Goal: Transaction & Acquisition: Purchase product/service

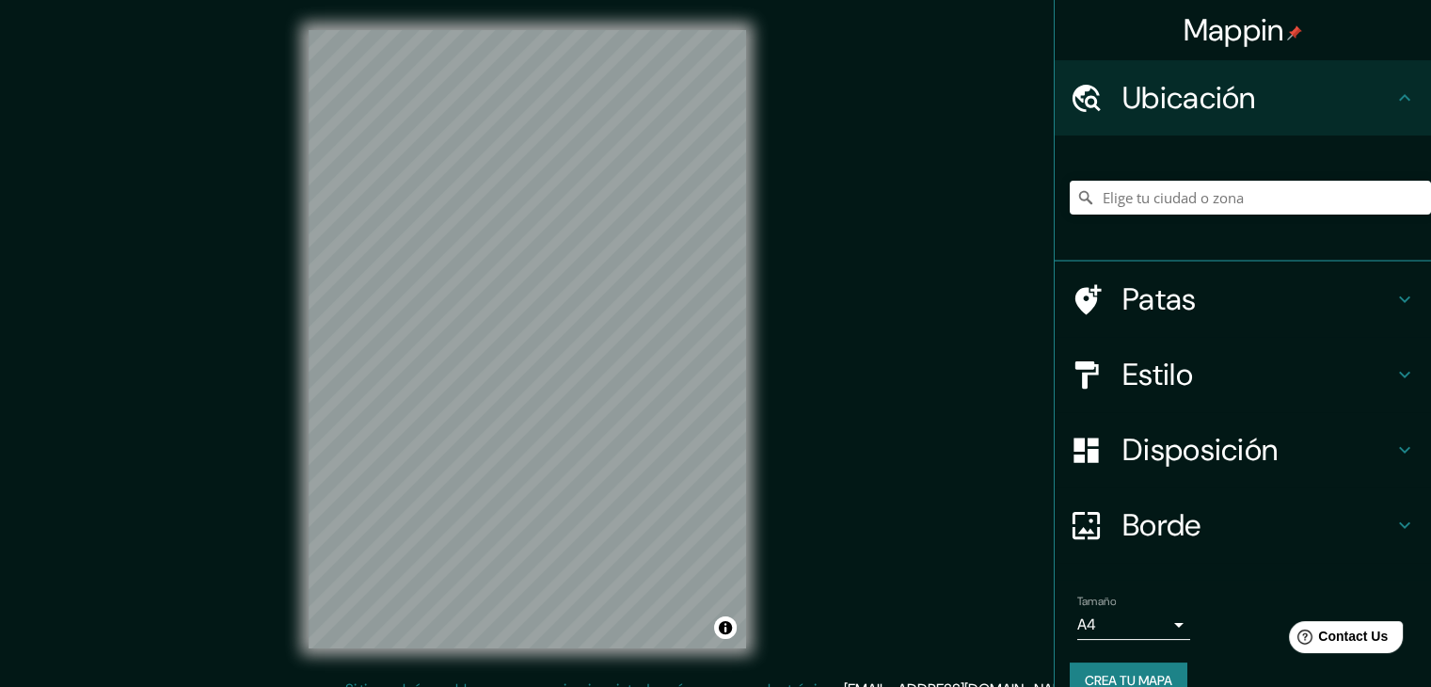
click at [1261, 112] on h4 "Ubicación" at bounding box center [1257, 98] width 271 height 38
click at [1280, 204] on input "Elige tu ciudad o zona" at bounding box center [1250, 198] width 361 height 34
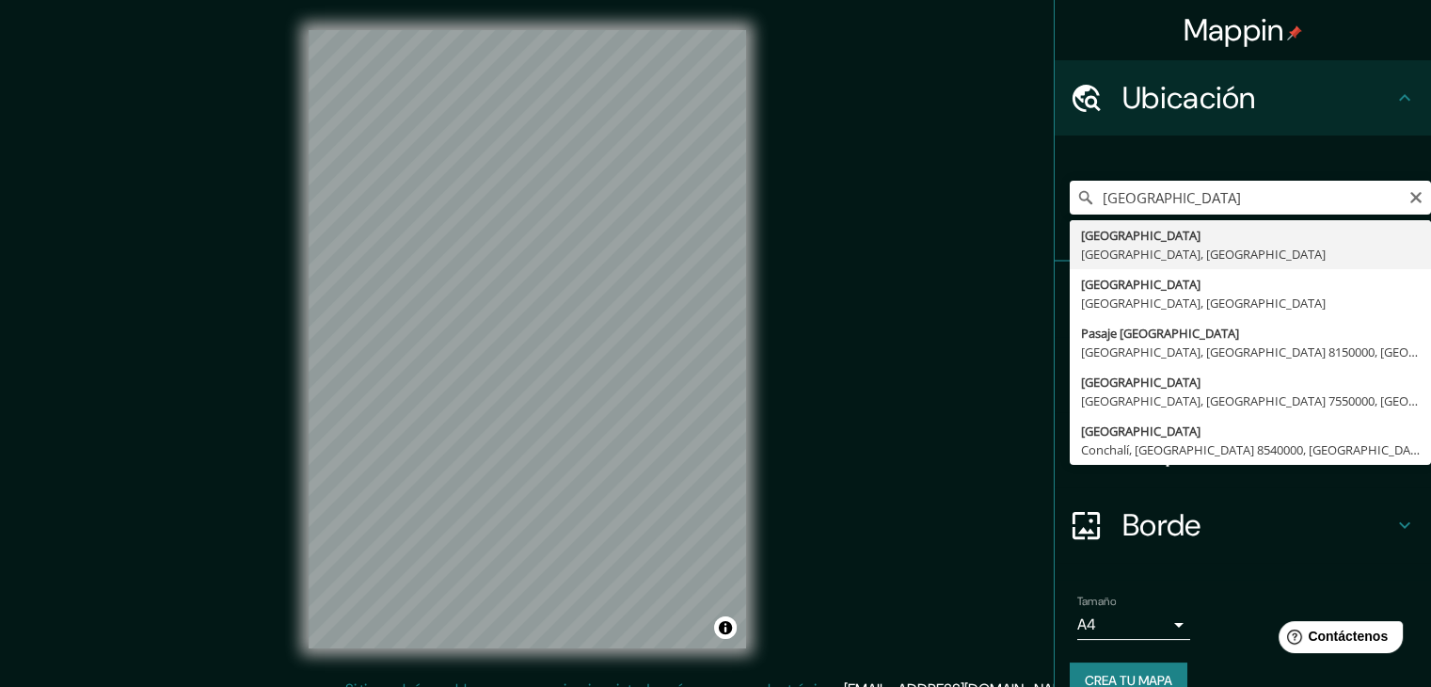
type input "[GEOGRAPHIC_DATA], [GEOGRAPHIC_DATA], [GEOGRAPHIC_DATA]"
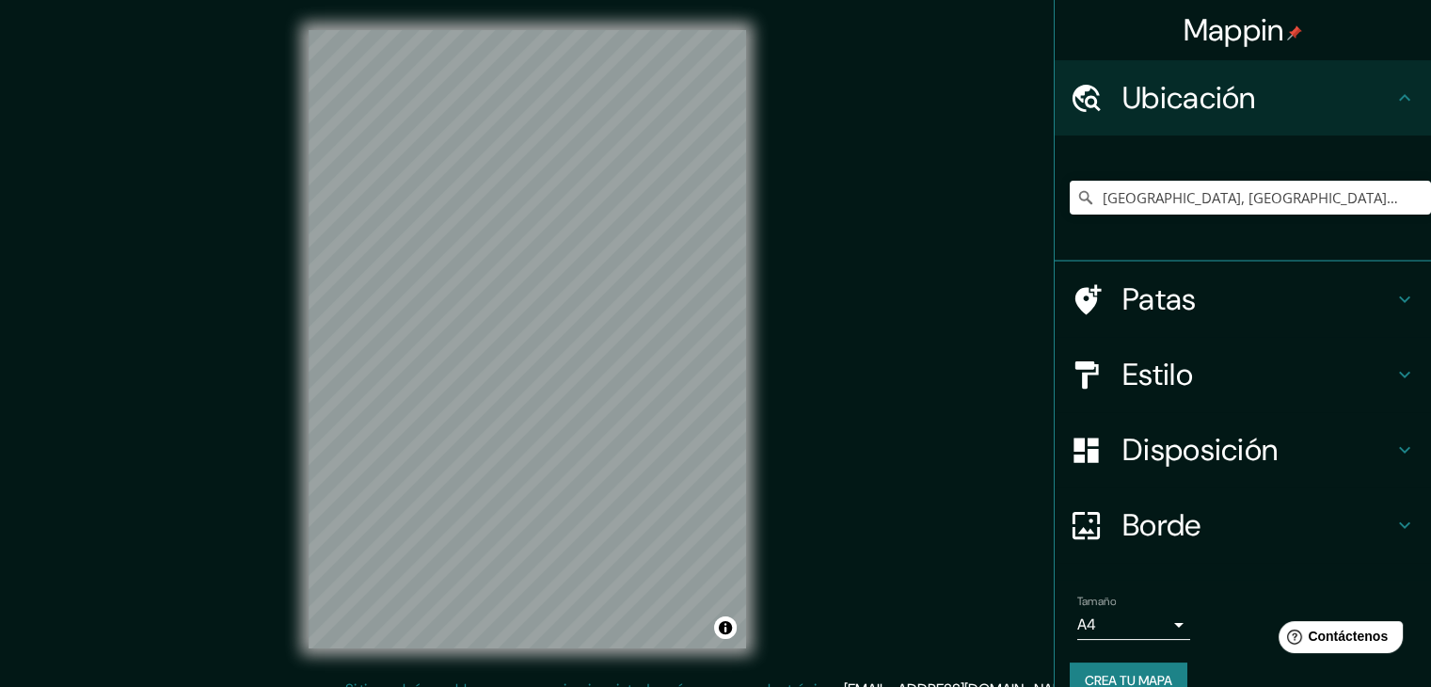
click at [1276, 374] on h4 "Estilo" at bounding box center [1257, 375] width 271 height 38
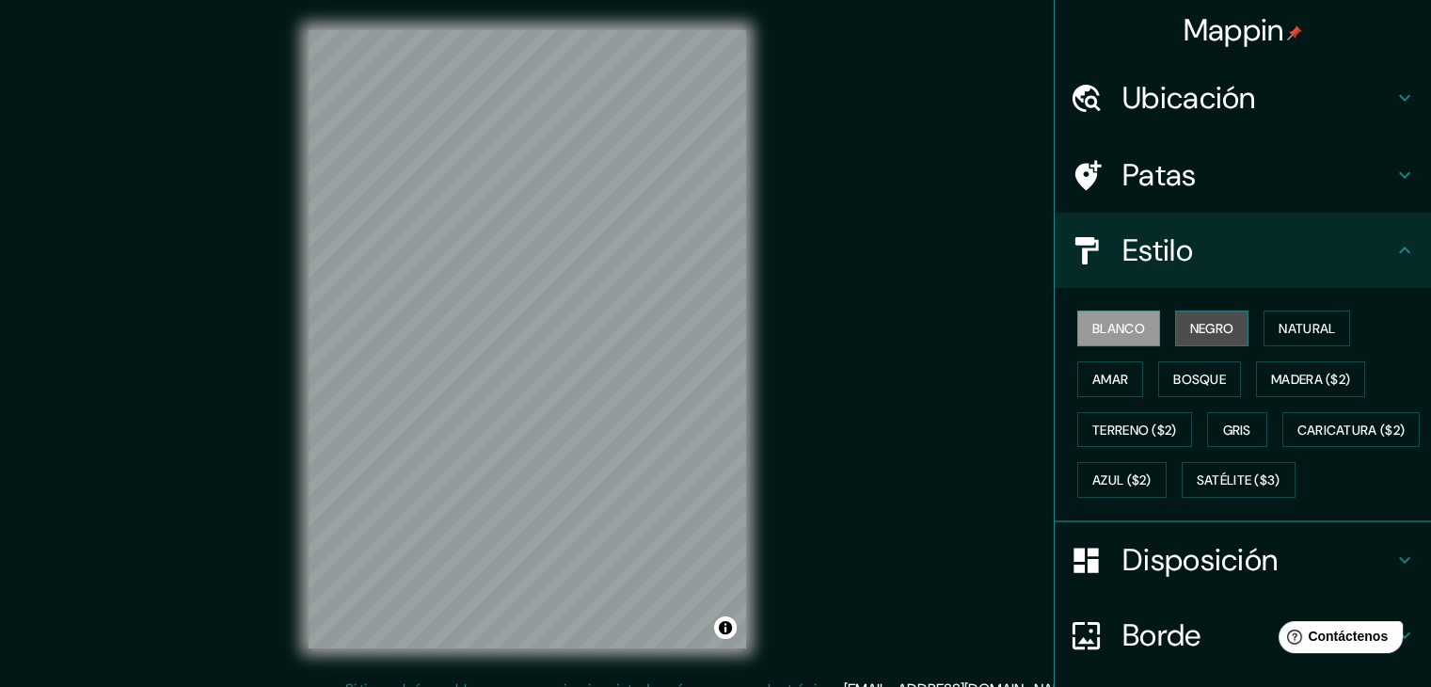
click at [1190, 328] on font "Negro" at bounding box center [1212, 328] width 44 height 17
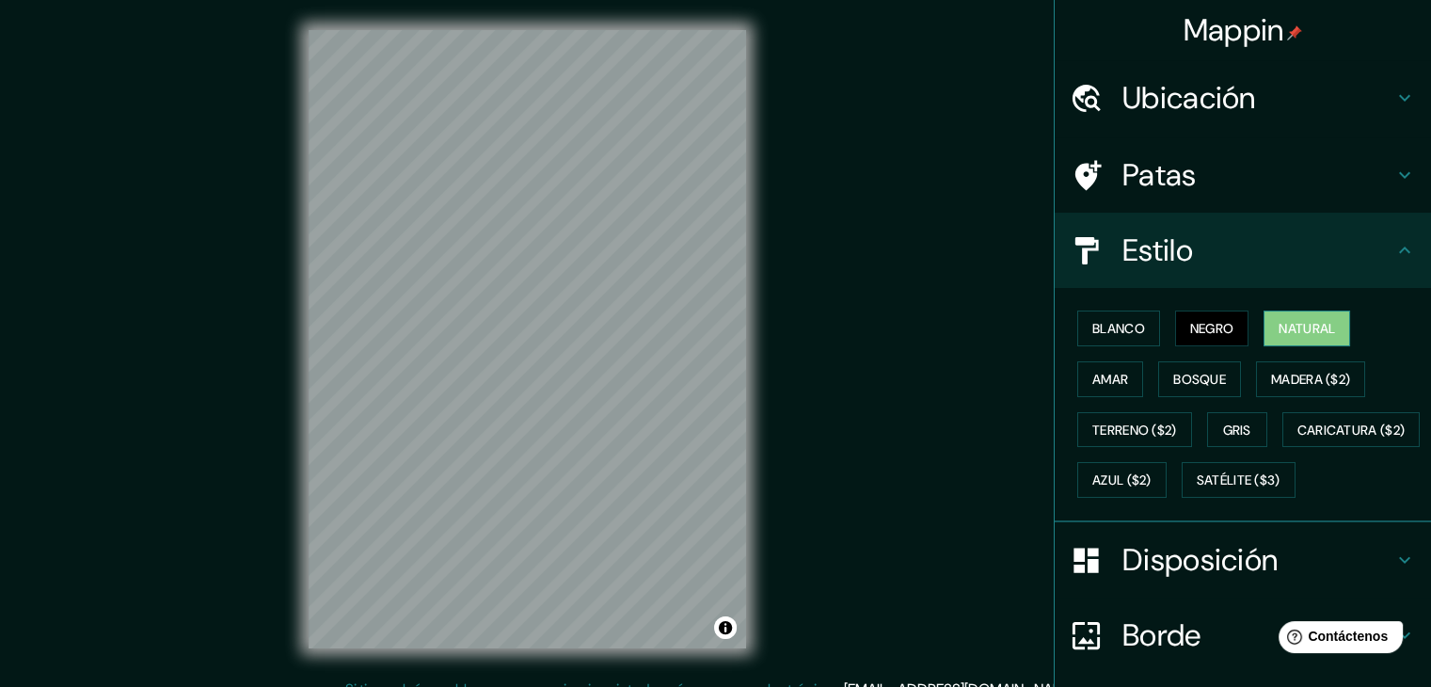
click at [1313, 324] on font "Natural" at bounding box center [1307, 328] width 56 height 17
click at [1092, 336] on font "Blanco" at bounding box center [1118, 328] width 53 height 24
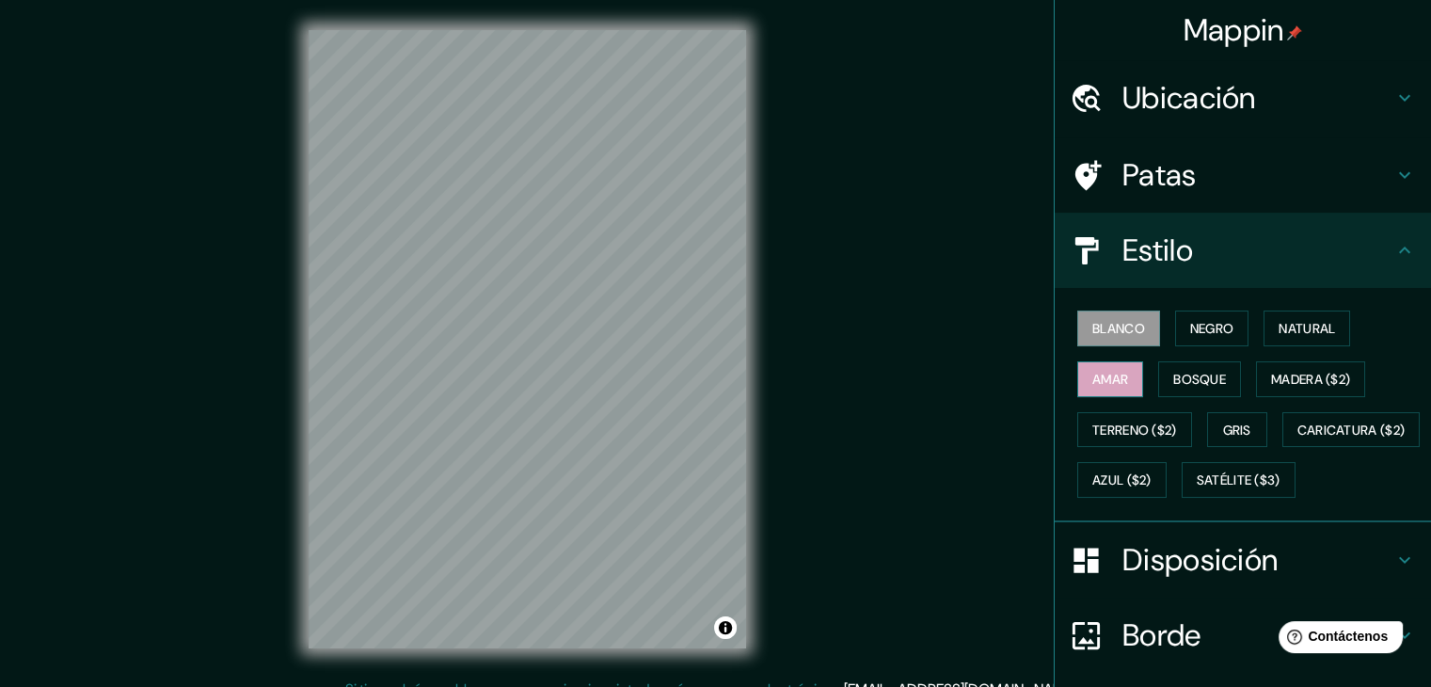
click at [1092, 389] on font "Amar" at bounding box center [1110, 379] width 36 height 24
click at [1186, 374] on font "Bosque" at bounding box center [1199, 379] width 53 height 17
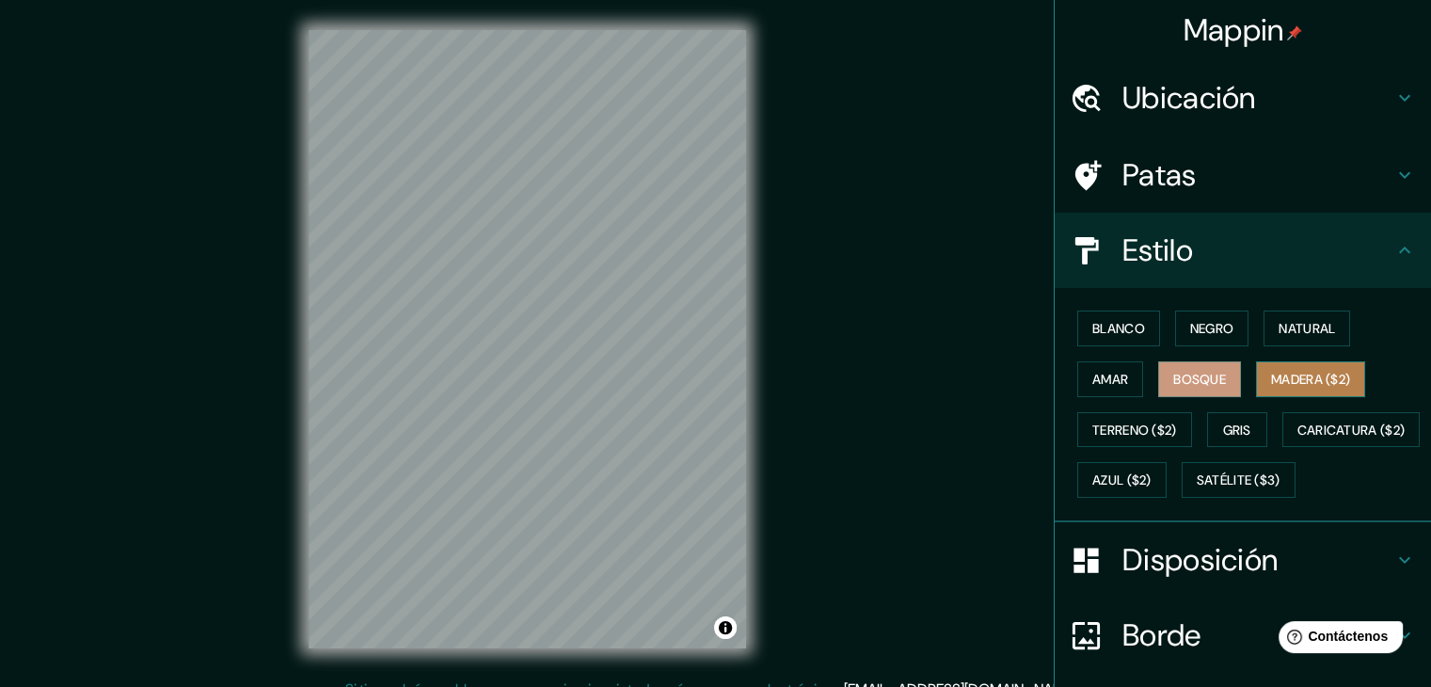
click at [1340, 386] on font "Madera ($2)" at bounding box center [1310, 379] width 79 height 24
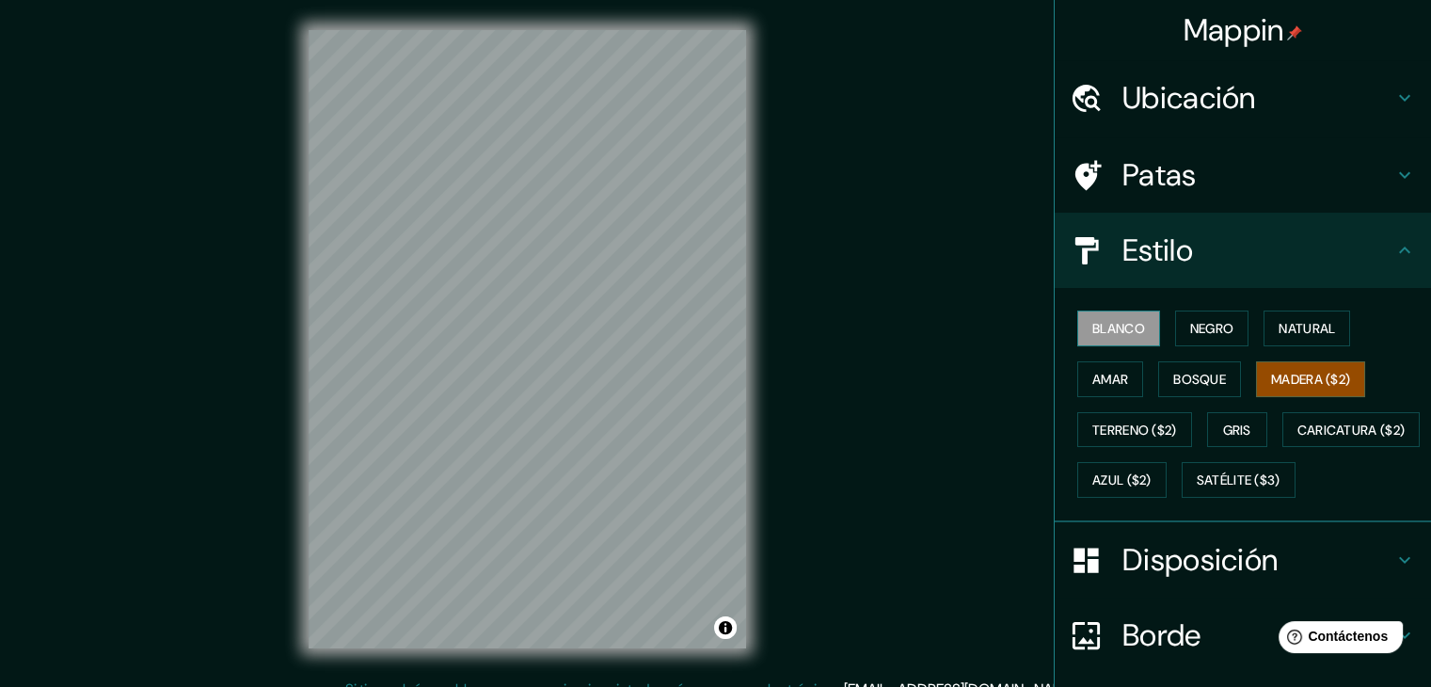
click at [1104, 335] on font "Blanco" at bounding box center [1118, 328] width 53 height 17
click at [1122, 437] on font "Terreno ($2)" at bounding box center [1134, 430] width 85 height 24
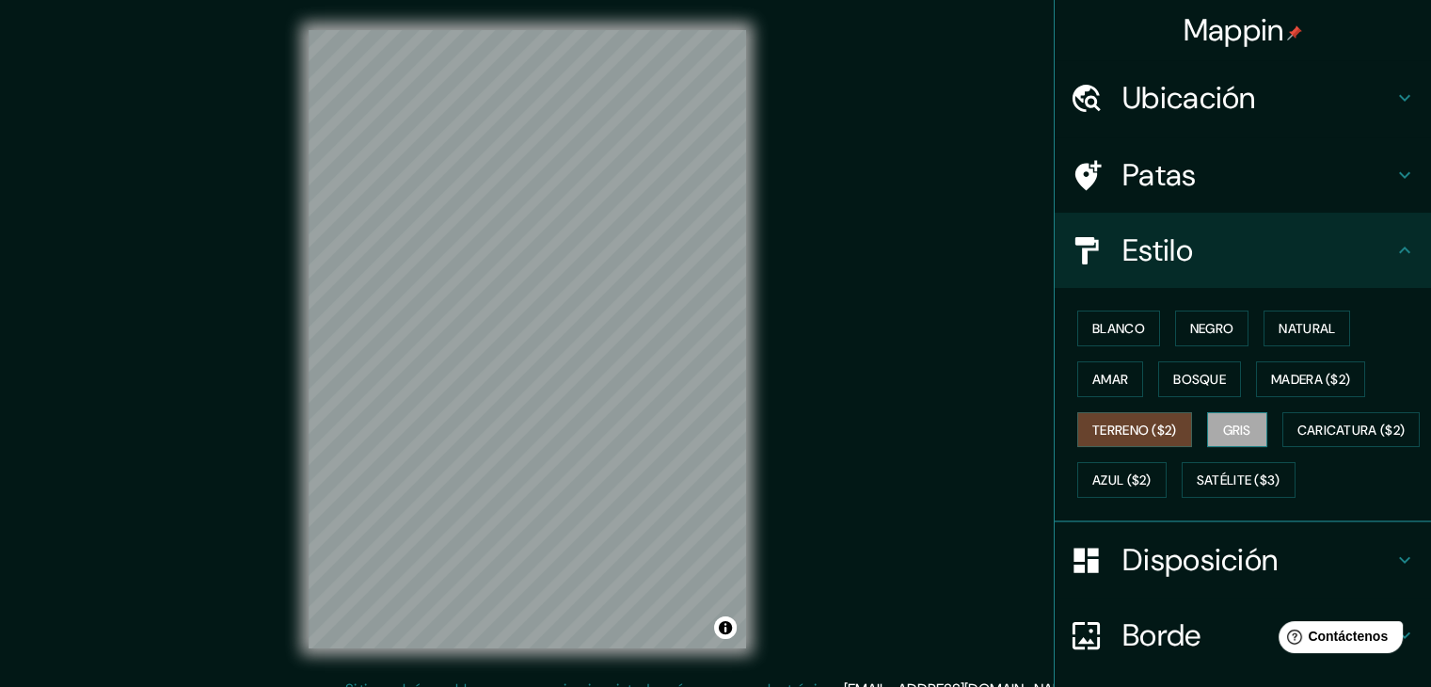
click at [1225, 433] on font "Gris" at bounding box center [1237, 430] width 28 height 17
click at [1092, 329] on font "Blanco" at bounding box center [1118, 328] width 53 height 17
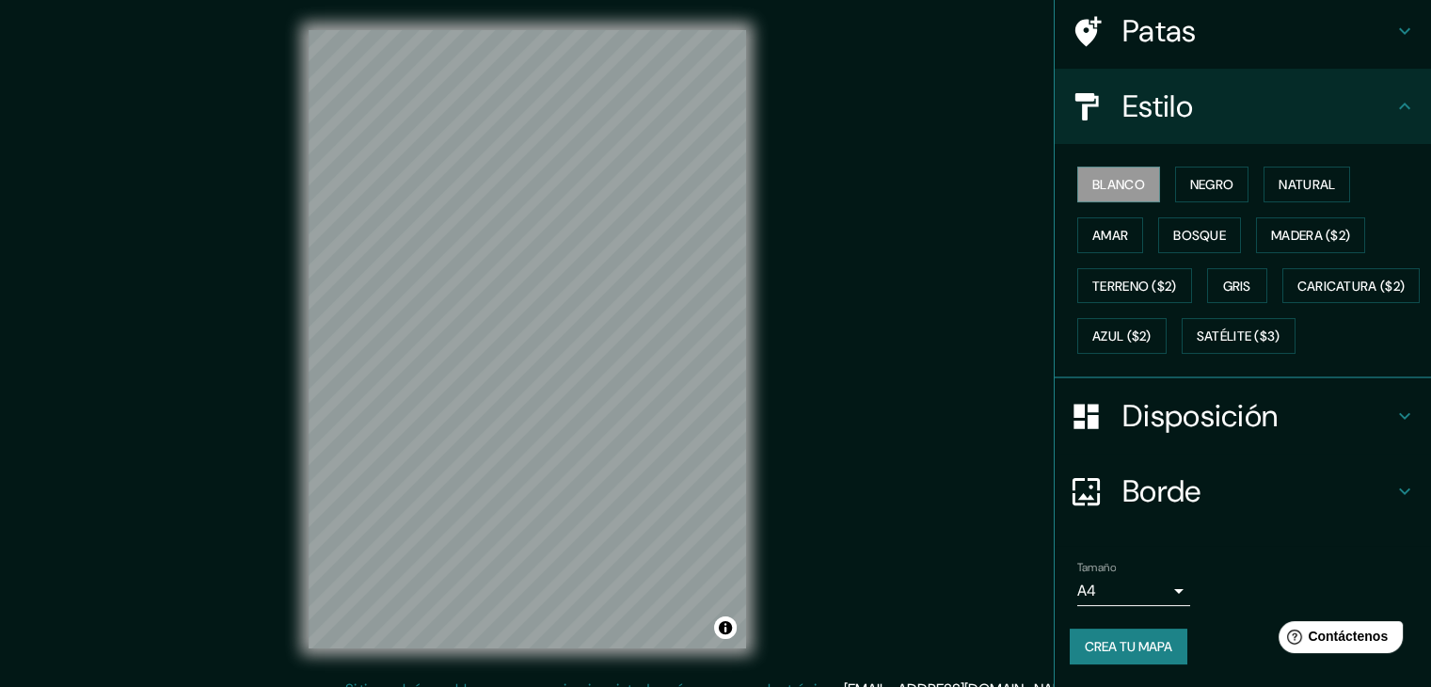
scroll to position [190, 0]
click at [1125, 591] on body "Mappin Ubicación [GEOGRAPHIC_DATA], [GEOGRAPHIC_DATA], [GEOGRAPHIC_DATA] Patas …" at bounding box center [715, 343] width 1431 height 687
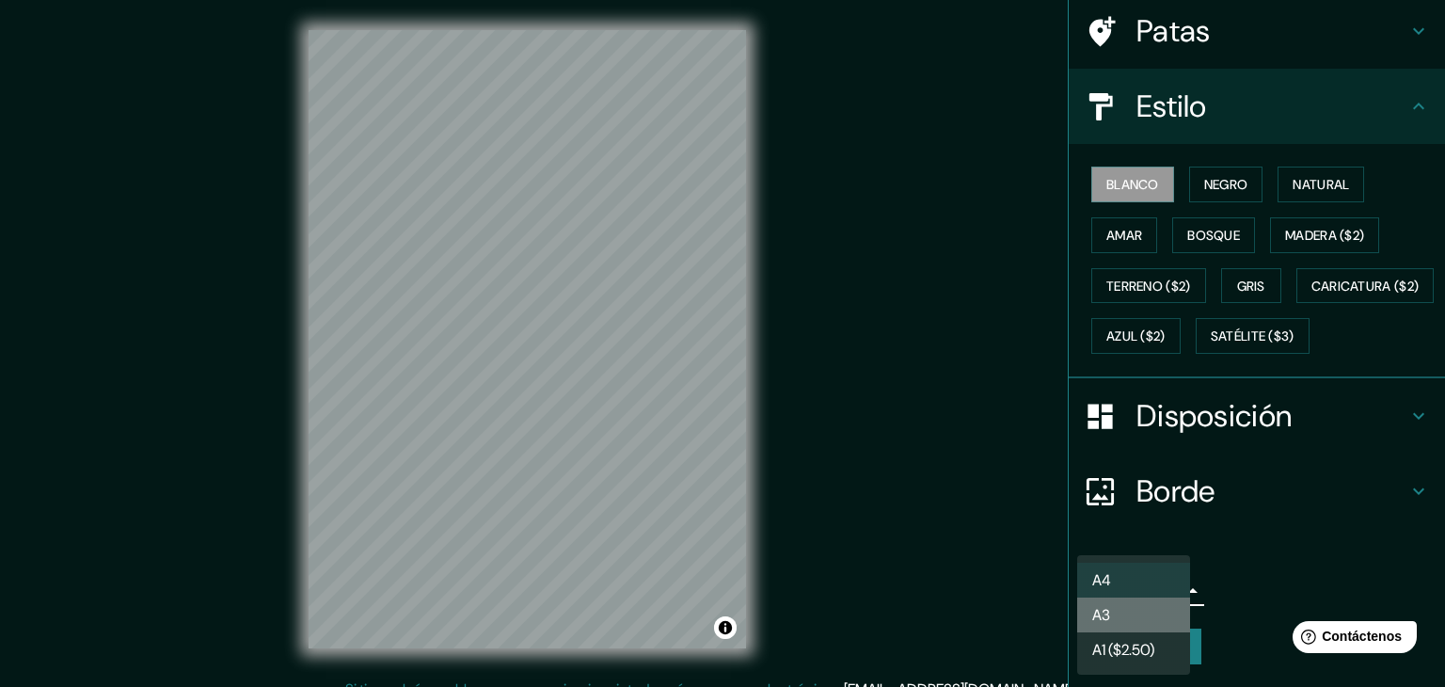
click at [1124, 610] on li "A3" at bounding box center [1133, 614] width 113 height 35
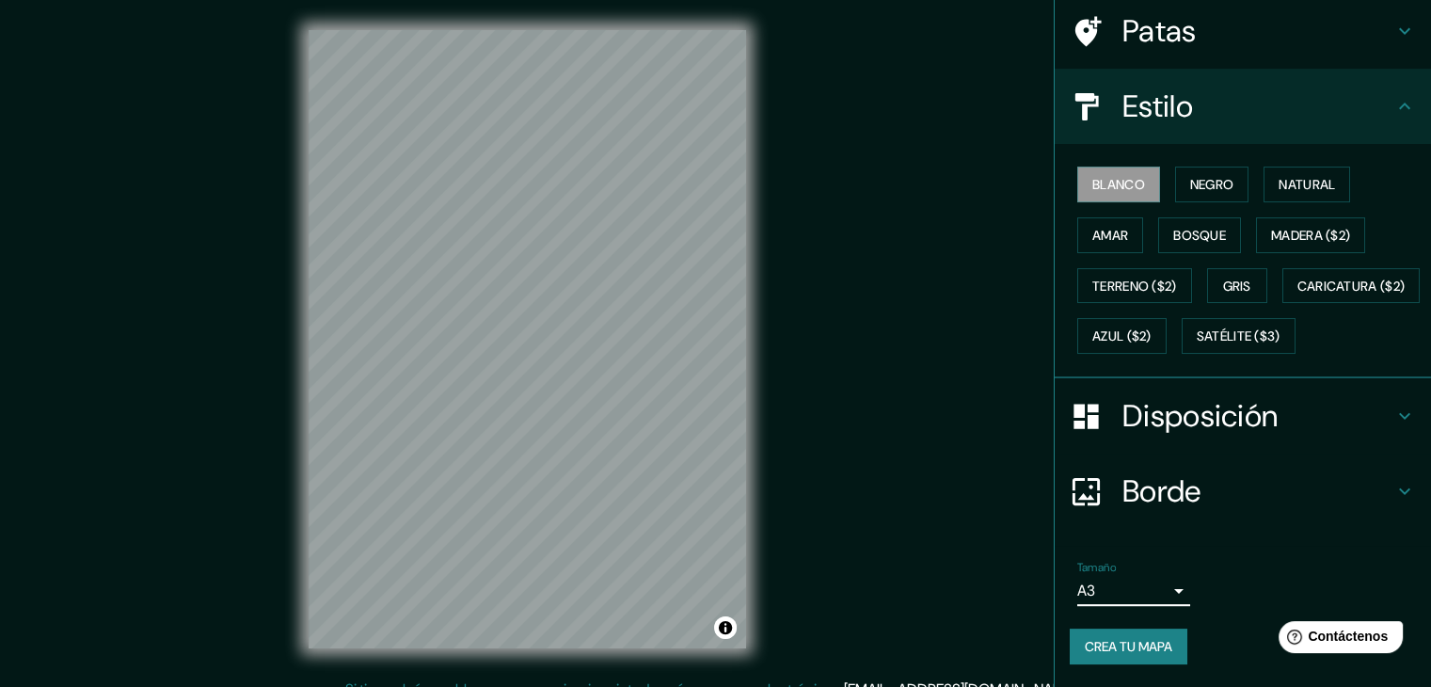
click at [1129, 645] on font "Crea tu mapa" at bounding box center [1129, 646] width 88 height 17
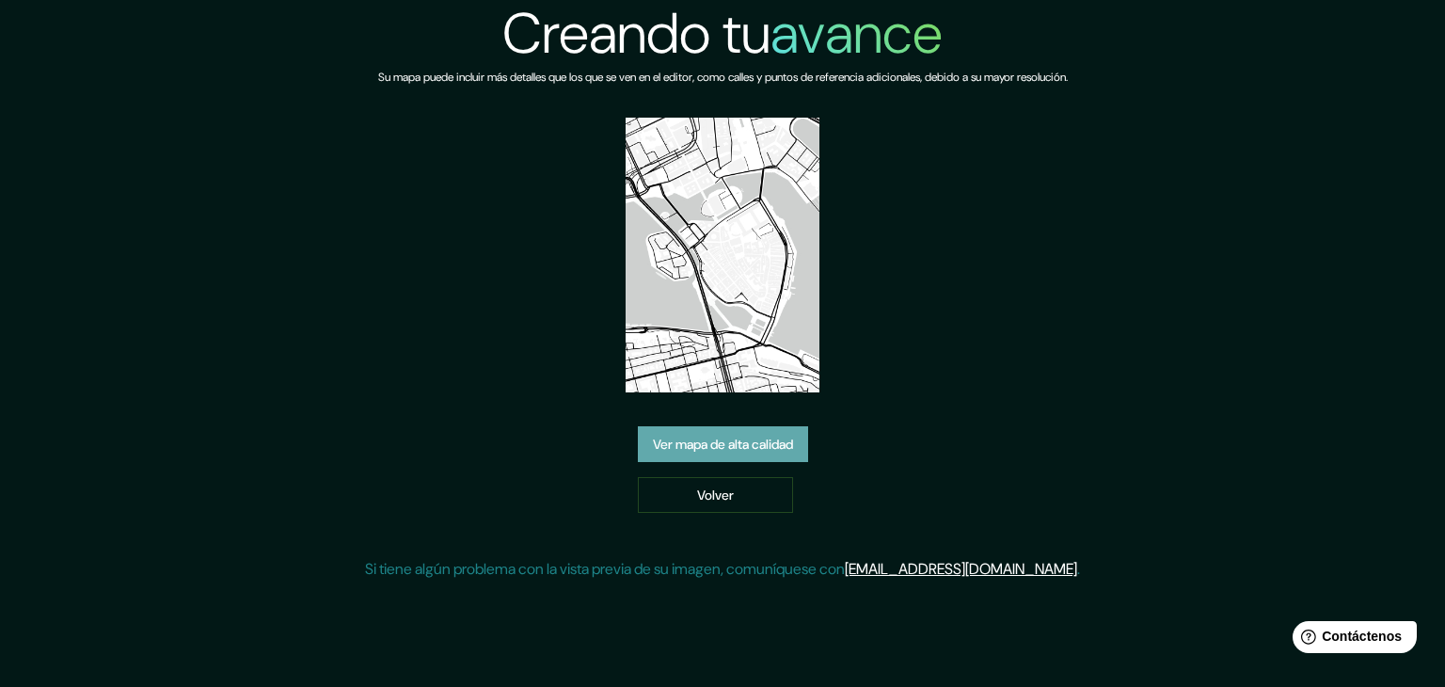
click at [734, 451] on font "Ver mapa de alta calidad" at bounding box center [723, 444] width 140 height 17
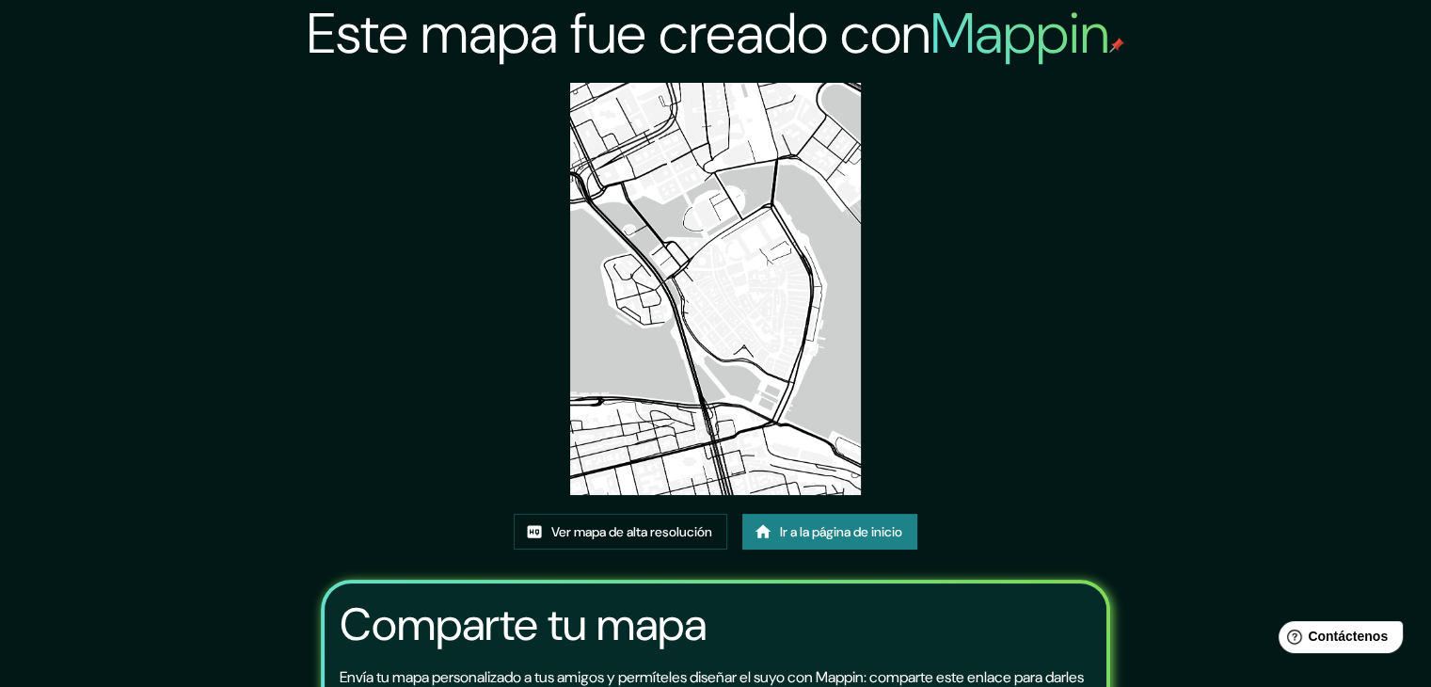
click at [1012, 170] on div "Este mapa fue creado con Mappin Ver mapa de alta resolución Ir a la página de i…" at bounding box center [716, 442] width 836 height 885
click at [997, 133] on div "Este mapa fue creado con Mappin Ver mapa de alta resolución Ir a la página de i…" at bounding box center [716, 442] width 836 height 885
